Goal: Contribute content

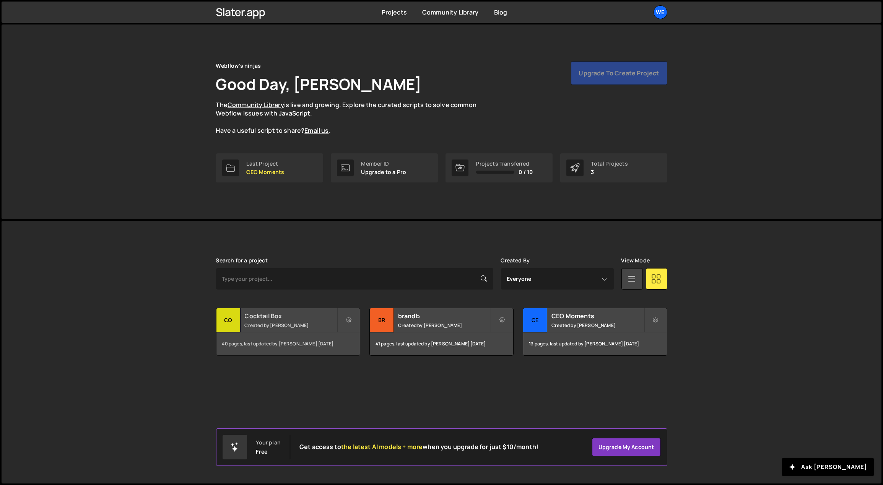
click at [297, 323] on small "Created by [PERSON_NAME]" at bounding box center [291, 325] width 92 height 7
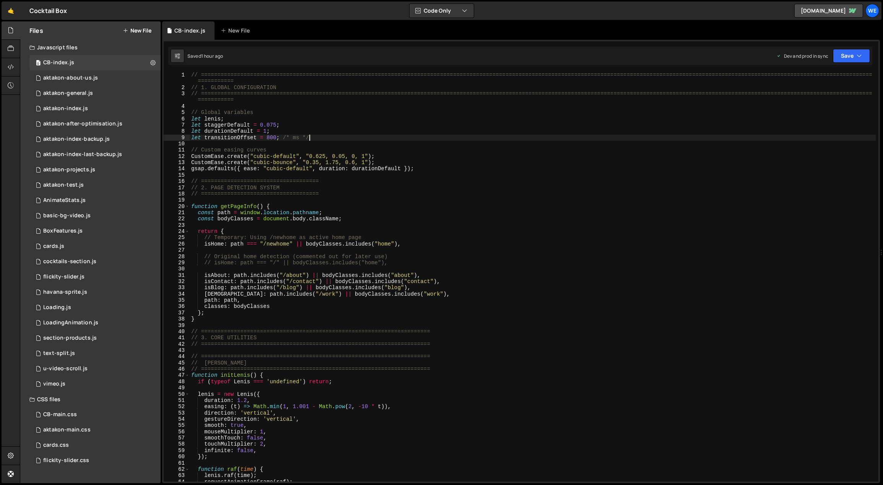
click at [398, 139] on div "// ============================================================================…" at bounding box center [533, 286] width 686 height 429
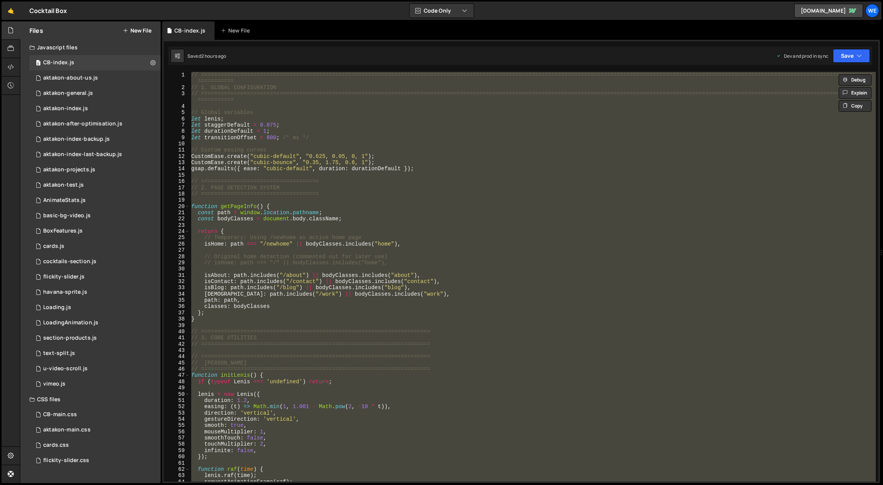
click at [824, 263] on div "// ============================================================================…" at bounding box center [533, 277] width 686 height 410
type textarea "// isHome: path === "/" || bodyClasses.includes("home"),"
